Goal: Transaction & Acquisition: Purchase product/service

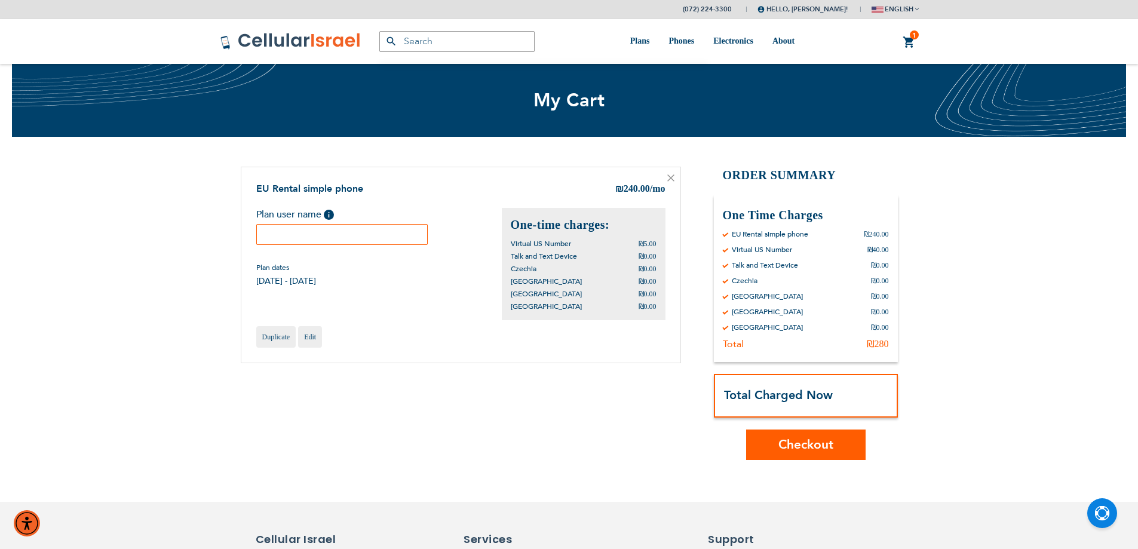
click at [814, 234] on div "EU Rental simple phone" at bounding box center [770, 234] width 94 height 10
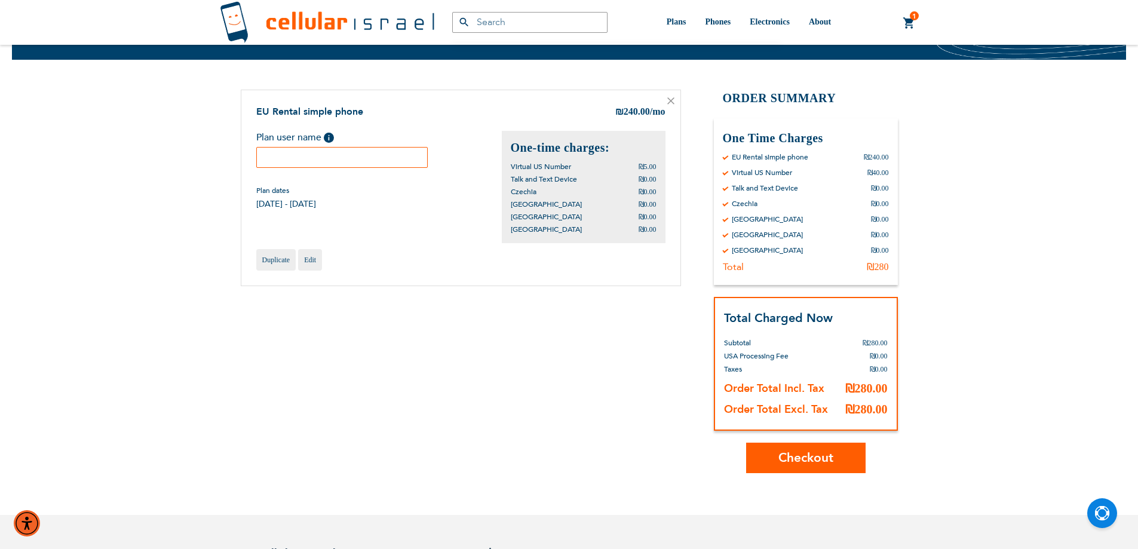
scroll to position [291, 0]
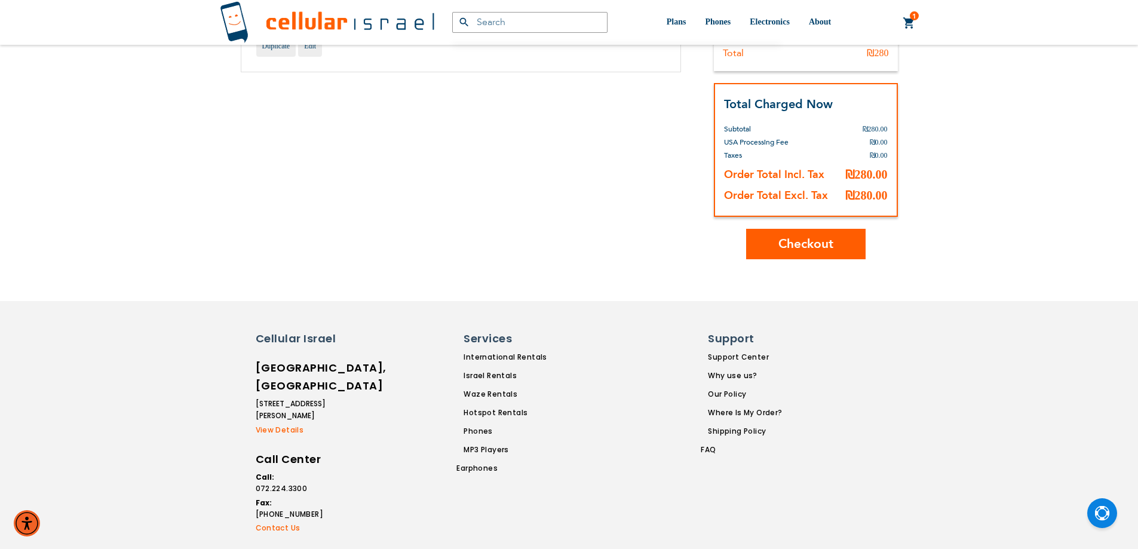
click at [813, 245] on span "Checkout" at bounding box center [806, 243] width 55 height 17
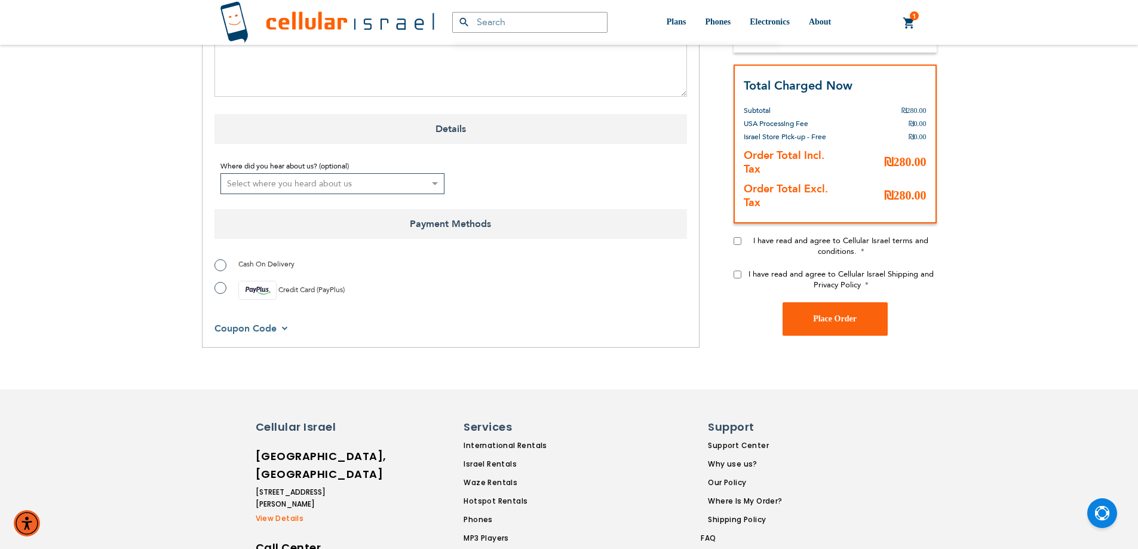
scroll to position [765, 0]
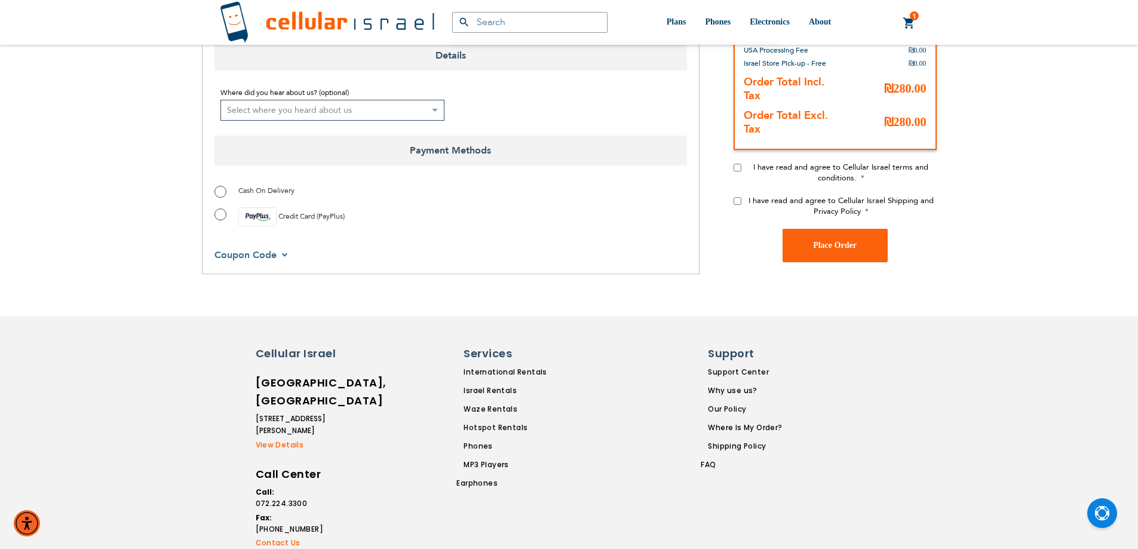
click at [219, 207] on label "Credit Card (PayPlus)" at bounding box center [280, 216] width 130 height 19
radio input "true"
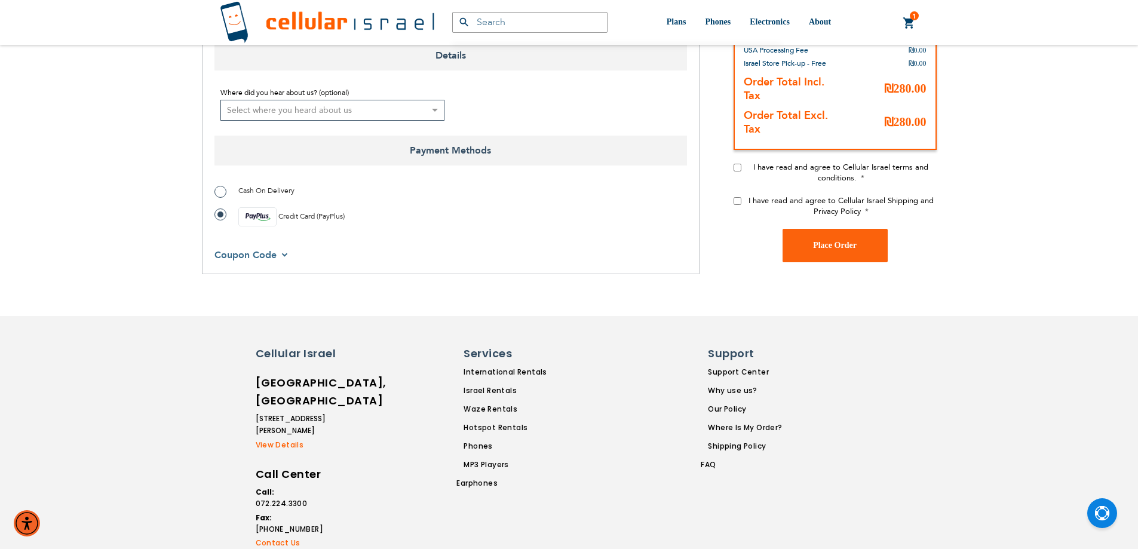
click at [738, 164] on input "I have read and agree to Cellular Israel terms and conditions." at bounding box center [738, 168] width 8 height 8
checkbox input "true"
click at [737, 197] on input "I have read and agree to Cellular Israel Shipping and Privacy Policy" at bounding box center [738, 201] width 8 height 8
checkbox input "true"
click at [814, 241] on span "Place Order" at bounding box center [835, 245] width 44 height 9
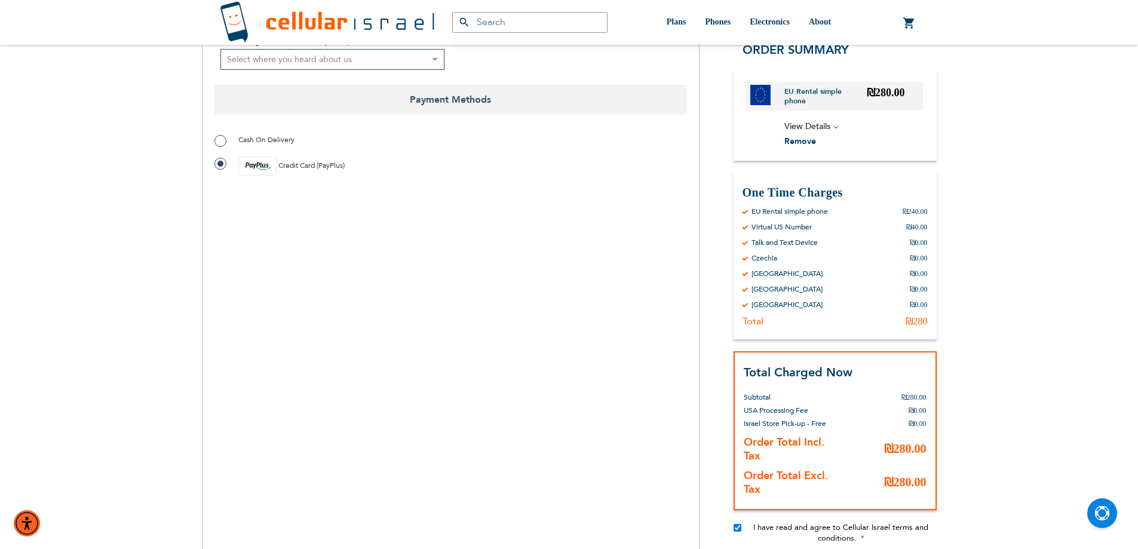
scroll to position [817, 0]
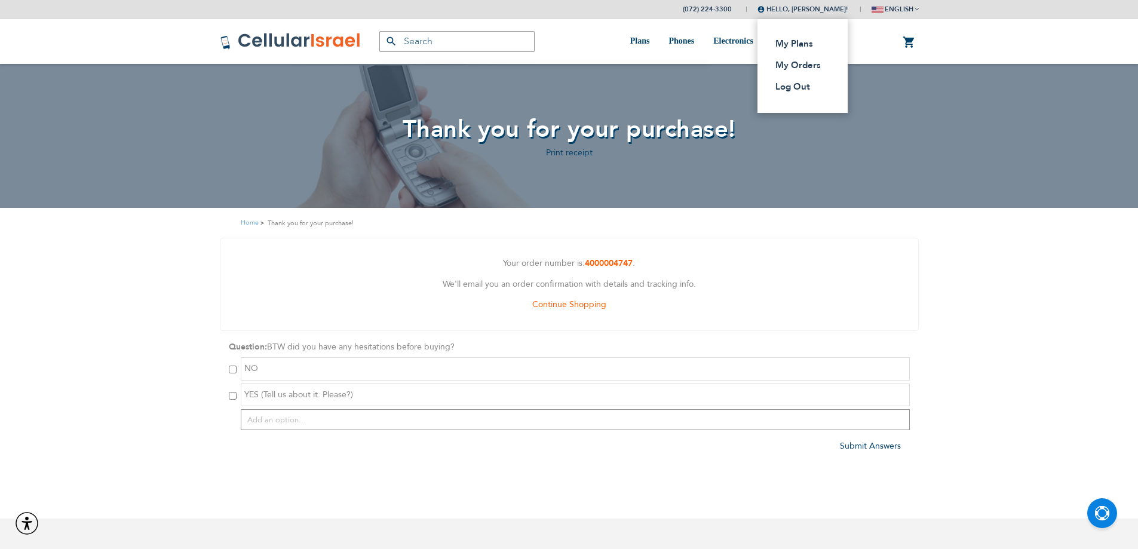
click at [808, 8] on span "Hello, [PERSON_NAME]!" at bounding box center [803, 9] width 90 height 9
click at [793, 84] on link "Log Out" at bounding box center [799, 87] width 47 height 12
